Goal: Task Accomplishment & Management: Manage account settings

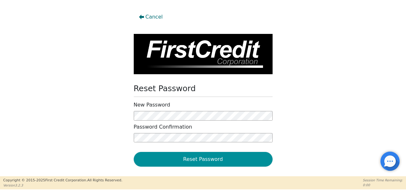
click at [209, 157] on button "Reset Password" at bounding box center [203, 159] width 139 height 15
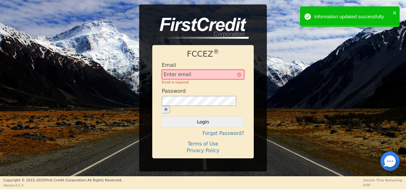
click at [178, 79] on input "text" at bounding box center [203, 75] width 82 height 10
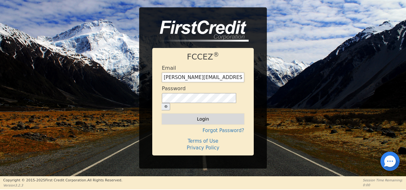
type input "[PERSON_NAME][EMAIL_ADDRESS][DOMAIN_NAME]"
click at [223, 114] on button "Login" at bounding box center [203, 118] width 82 height 11
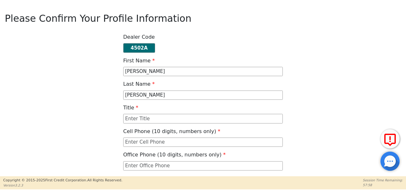
click at [54, 103] on div "Dealer Code 4502A First Name [PERSON_NAME] Last Name [PERSON_NAME] Title Cell P…" at bounding box center [203, 114] width 401 height 161
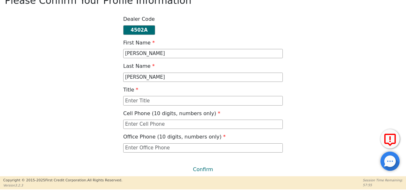
scroll to position [19, 0]
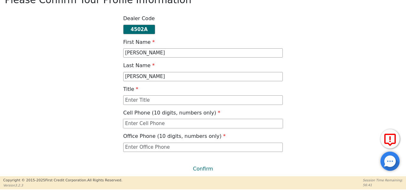
click at [126, 124] on input "text" at bounding box center [203, 124] width 160 height 10
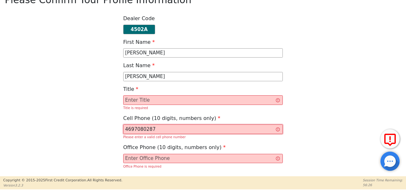
type input "4697080287"
click at [139, 158] on input "text" at bounding box center [203, 159] width 160 height 10
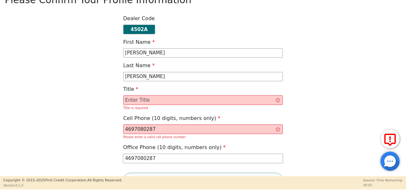
type input "4697080287"
click at [169, 99] on input "text" at bounding box center [203, 100] width 160 height 10
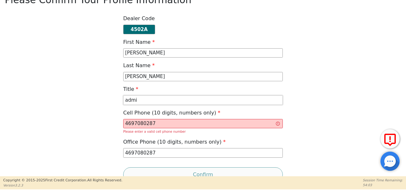
type input "admi"
click at [131, 124] on input "4697080287" at bounding box center [203, 124] width 160 height 10
click at [144, 124] on input "7080287" at bounding box center [203, 124] width 160 height 10
type input "7"
type input "4693201165"
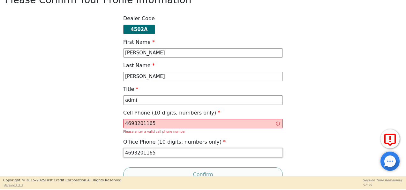
type input "4693201165"
click at [105, 122] on div "Dealer Code 4502A First Name [PERSON_NAME] Last Name [PERSON_NAME] Title admi C…" at bounding box center [203, 98] width 401 height 166
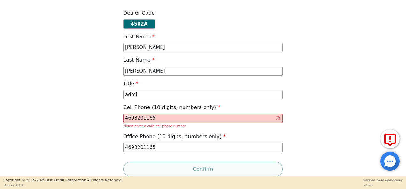
click at [176, 167] on div "Confirm" at bounding box center [203, 169] width 160 height 15
click at [180, 120] on input "4693201165" at bounding box center [203, 118] width 160 height 10
type input "4"
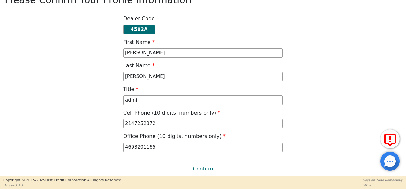
click at [108, 110] on div "Dealer Code 4502A First Name [PERSON_NAME] Last Name [PERSON_NAME] Title admi C…" at bounding box center [203, 95] width 401 height 161
click at [153, 123] on input "2147252372" at bounding box center [203, 124] width 160 height 10
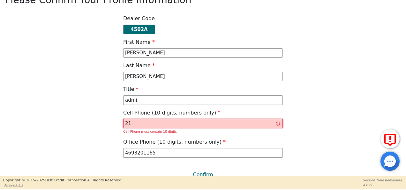
type input "2"
type input "4"
click at [192, 124] on input "5528578442" at bounding box center [203, 124] width 160 height 10
type input "5"
